Goal: Check status: Check status

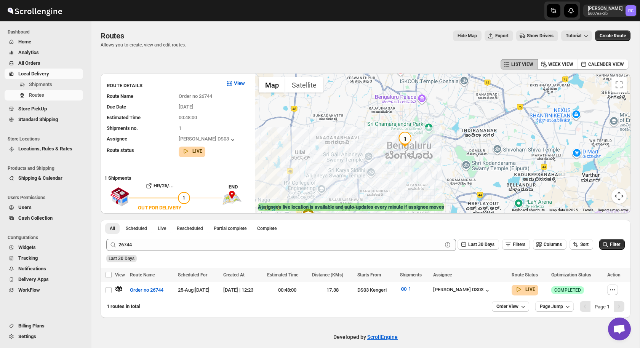
click at [156, 237] on div "26744 Clear Last 30 Days Filters Columns Sort Filter" at bounding box center [362, 242] width 525 height 18
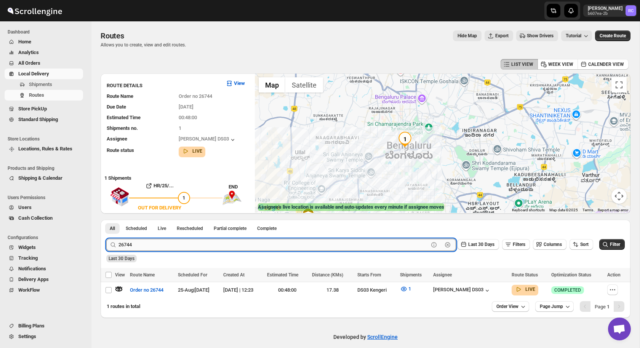
click at [154, 242] on input "26744" at bounding box center [274, 245] width 310 height 12
type input "26893"
click at [106, 220] on button "Submit" at bounding box center [117, 224] width 22 height 8
click at [118, 287] on icon "button" at bounding box center [119, 290] width 8 height 8
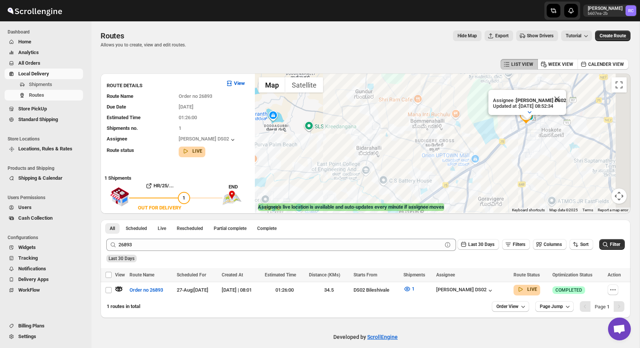
drag, startPoint x: 496, startPoint y: 135, endPoint x: 425, endPoint y: 161, distance: 75.4
click at [425, 161] on div "Assignee : [PERSON_NAME] DS02 Updated at : [DATE] 08:52:34 Duty mode Enabled Ba…" at bounding box center [443, 144] width 376 height 140
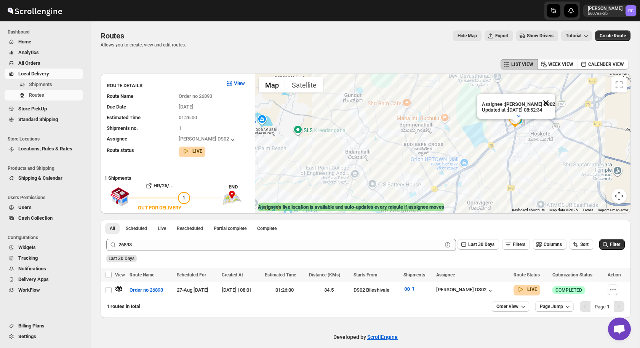
click at [549, 101] on button "Close" at bounding box center [546, 103] width 18 height 18
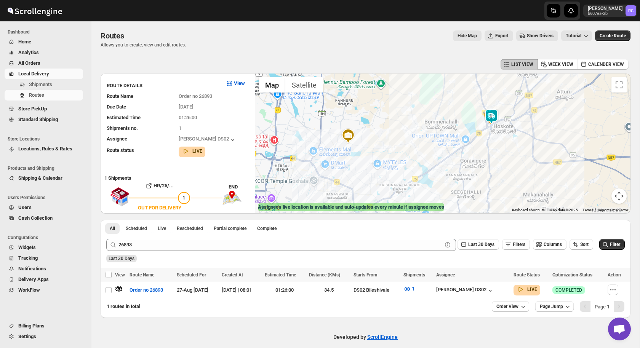
drag, startPoint x: 382, startPoint y: 152, endPoint x: 388, endPoint y: 140, distance: 14.0
click at [388, 140] on div at bounding box center [443, 144] width 376 height 140
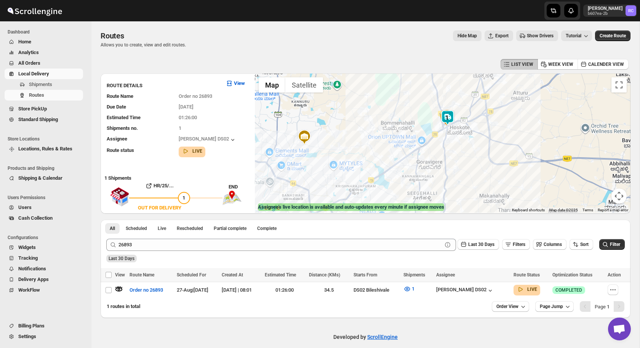
drag, startPoint x: 482, startPoint y: 155, endPoint x: 437, endPoint y: 156, distance: 45.0
click at [437, 156] on div at bounding box center [443, 144] width 376 height 140
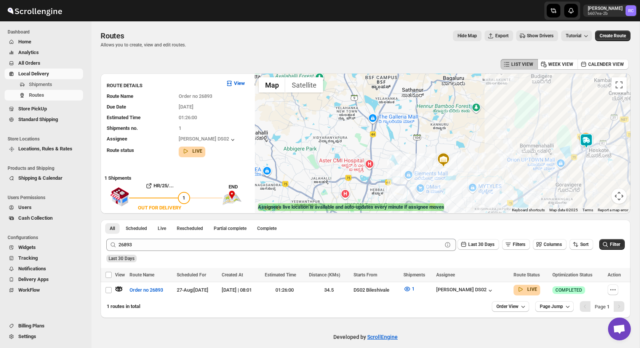
drag, startPoint x: 303, startPoint y: 162, endPoint x: 443, endPoint y: 185, distance: 141.8
click at [443, 185] on div at bounding box center [443, 144] width 376 height 140
